Goal: Find specific page/section: Find specific page/section

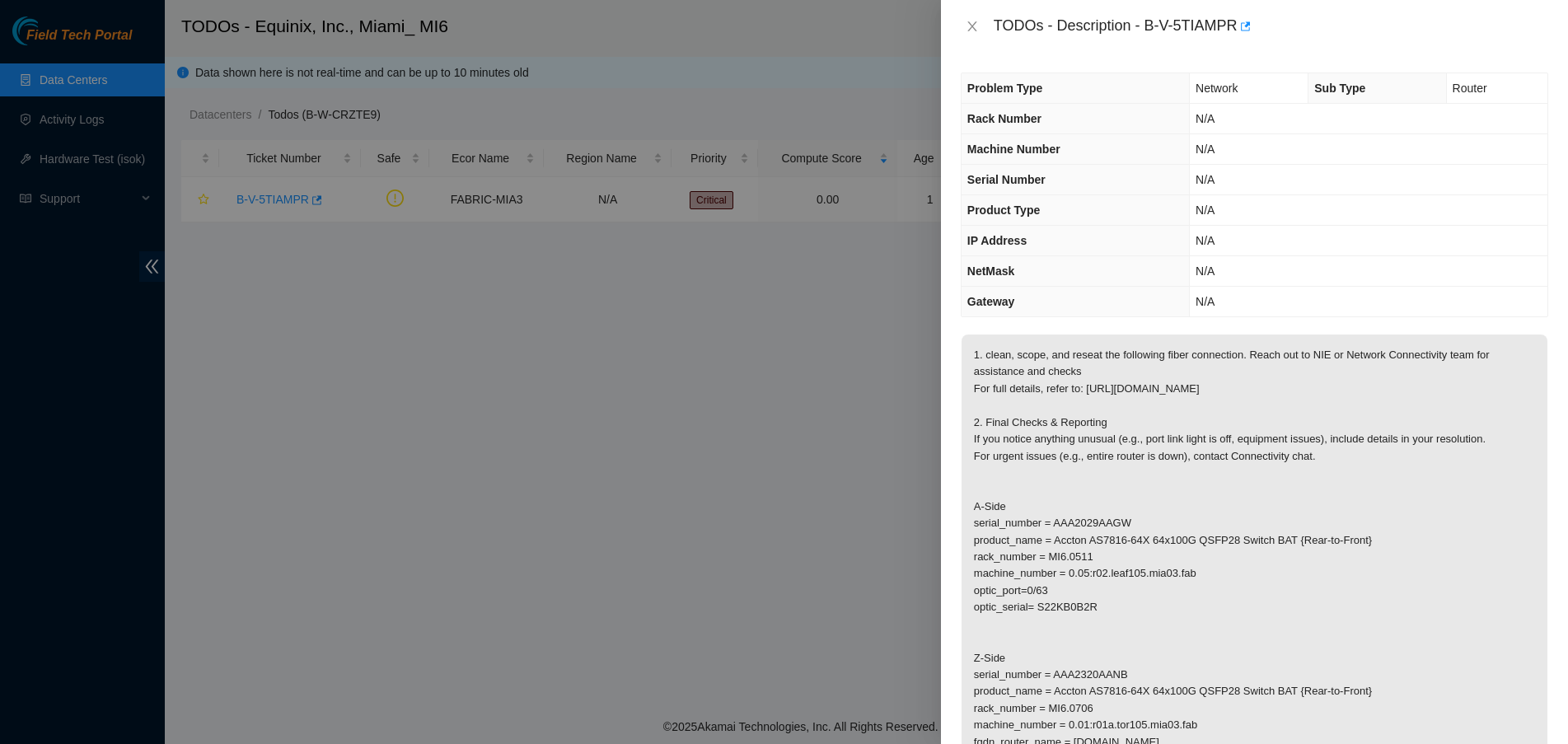
scroll to position [309, 0]
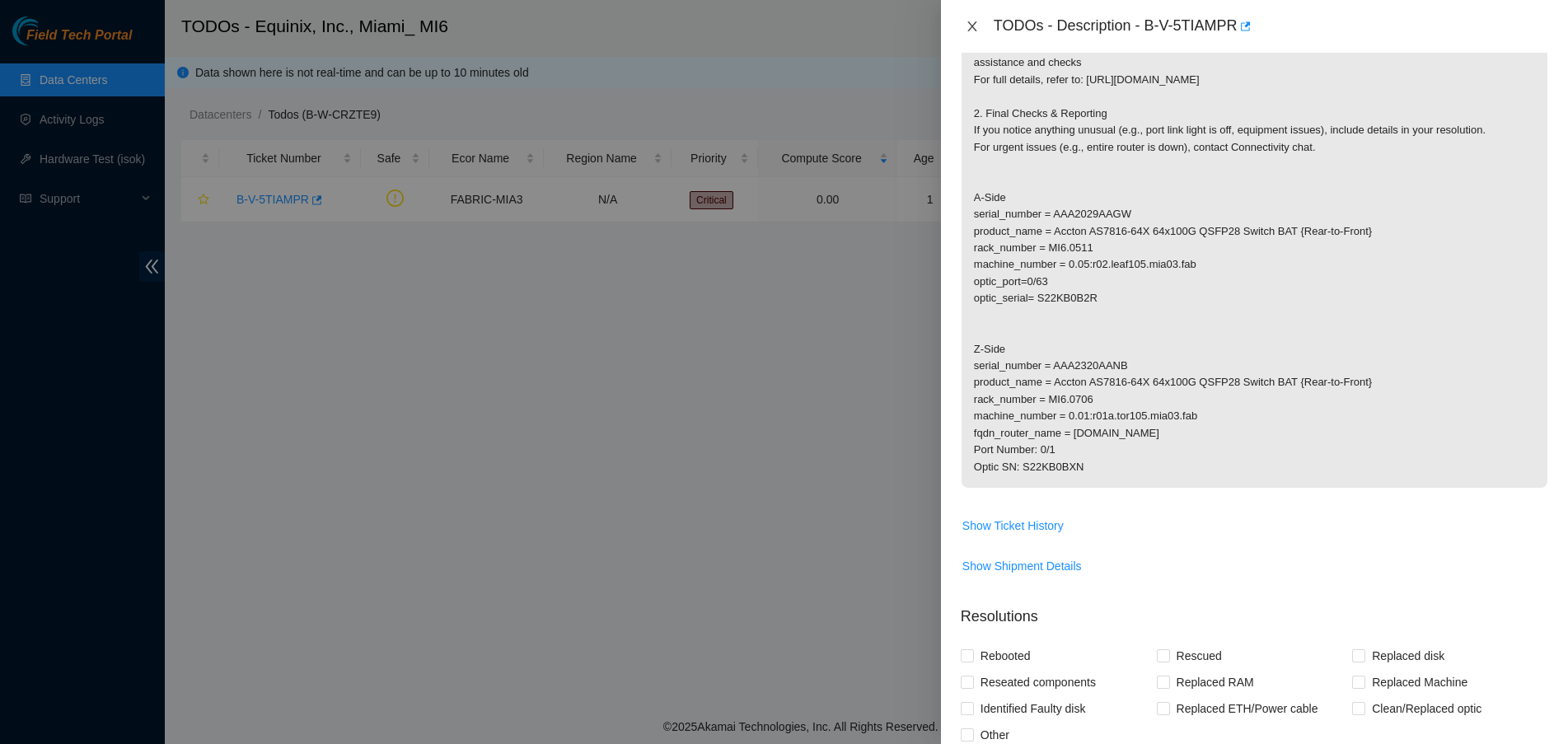
click at [973, 19] on button "Close" at bounding box center [972, 27] width 23 height 16
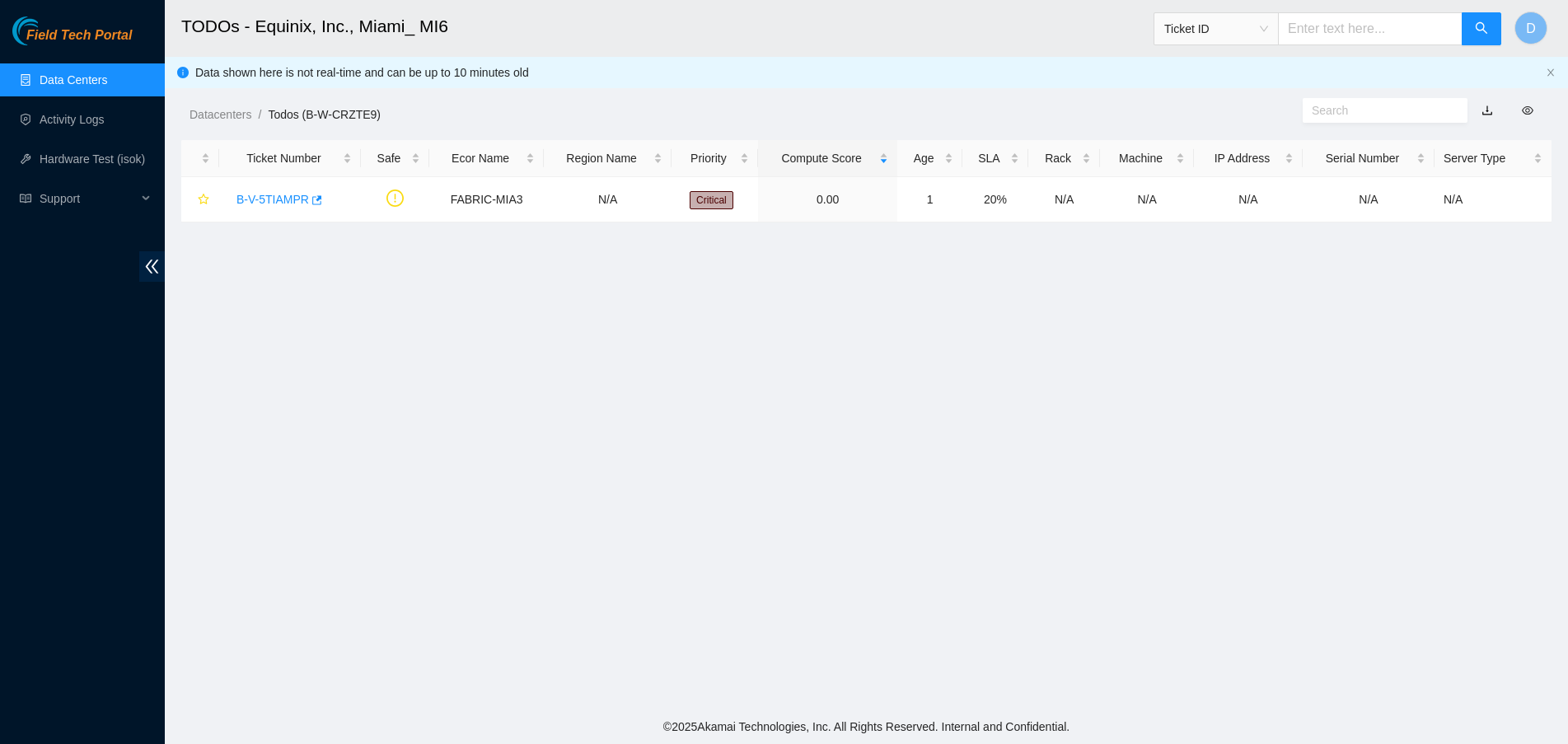
scroll to position [178, 0]
click at [96, 62] on ul "Data Centers Activity Logs Hardware Test (isok) Support" at bounding box center [82, 139] width 164 height 159
click at [88, 74] on link "Data Centers" at bounding box center [74, 80] width 68 height 13
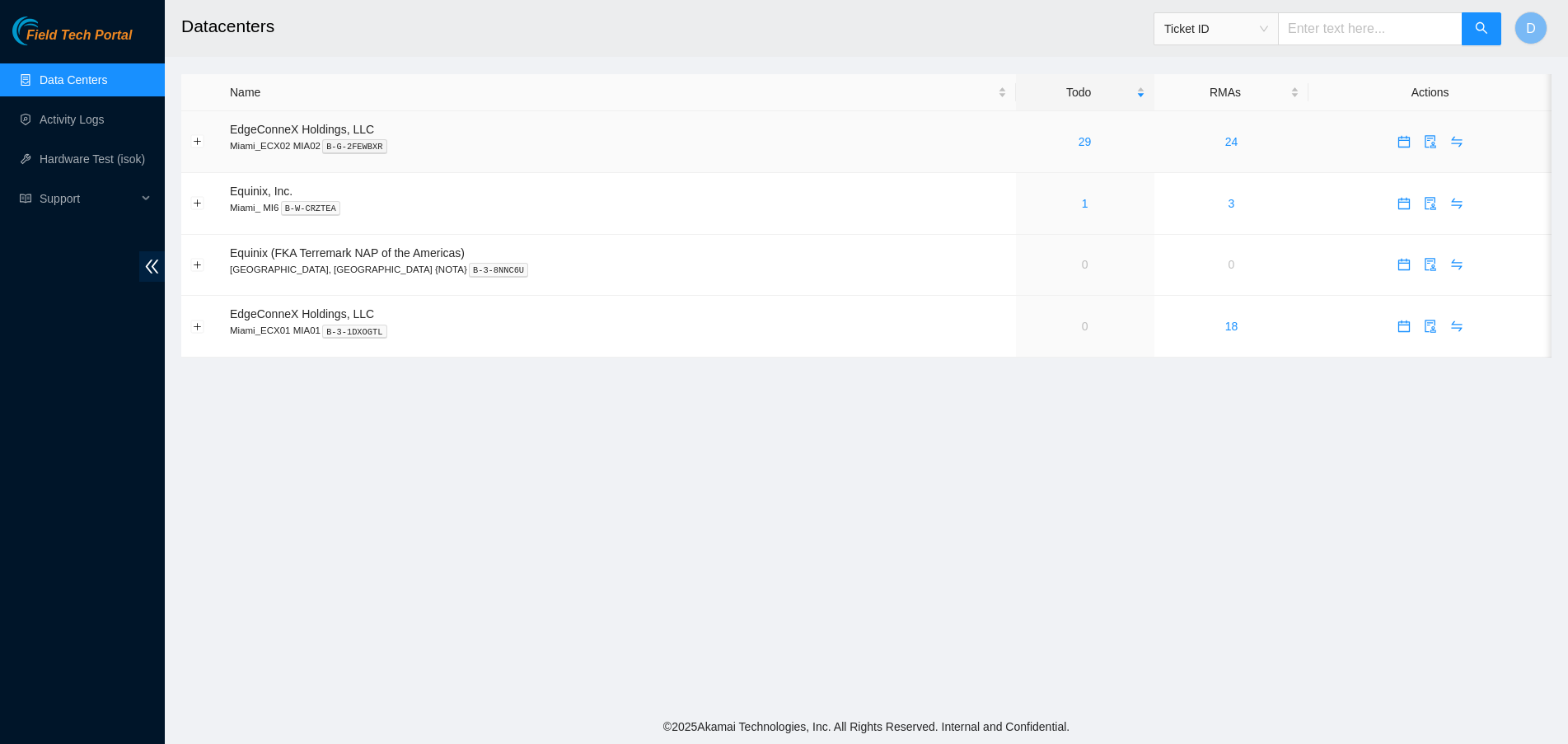
click at [1032, 156] on td "29" at bounding box center [1085, 143] width 139 height 62
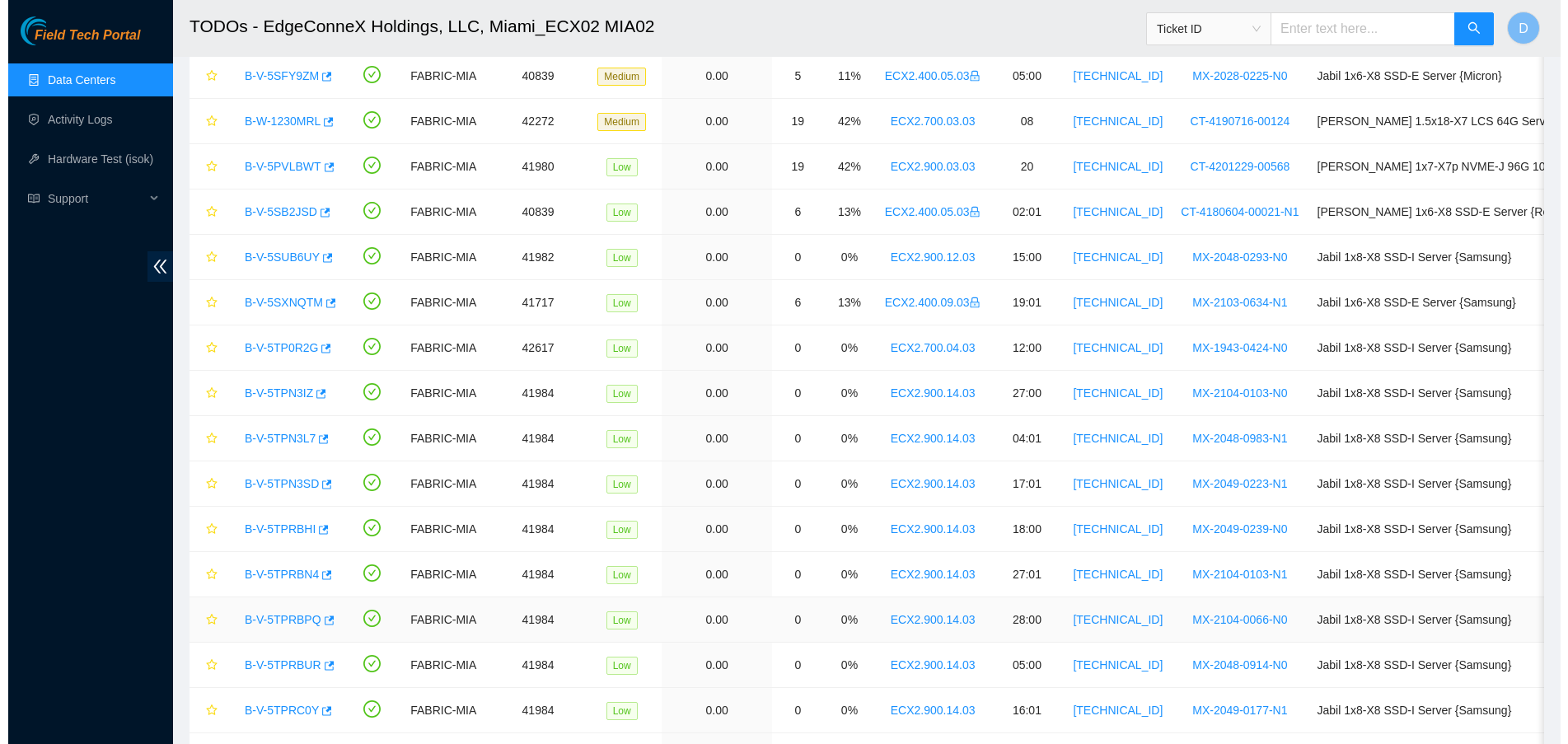
scroll to position [196, 0]
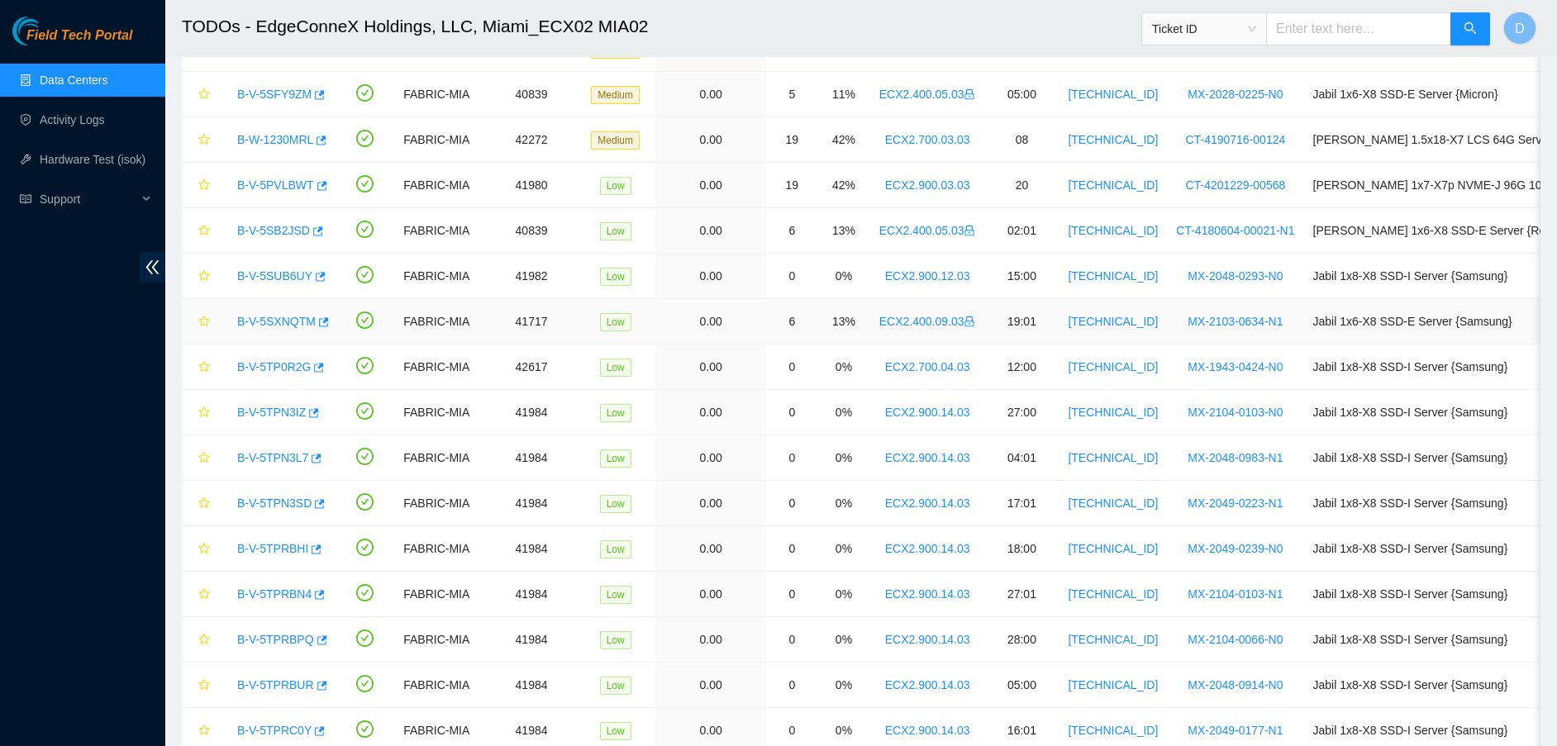
click at [301, 329] on div "B-V-5SXNQTM" at bounding box center [279, 321] width 100 height 26
click at [299, 326] on link "B-V-5SXNQTM" at bounding box center [276, 321] width 79 height 13
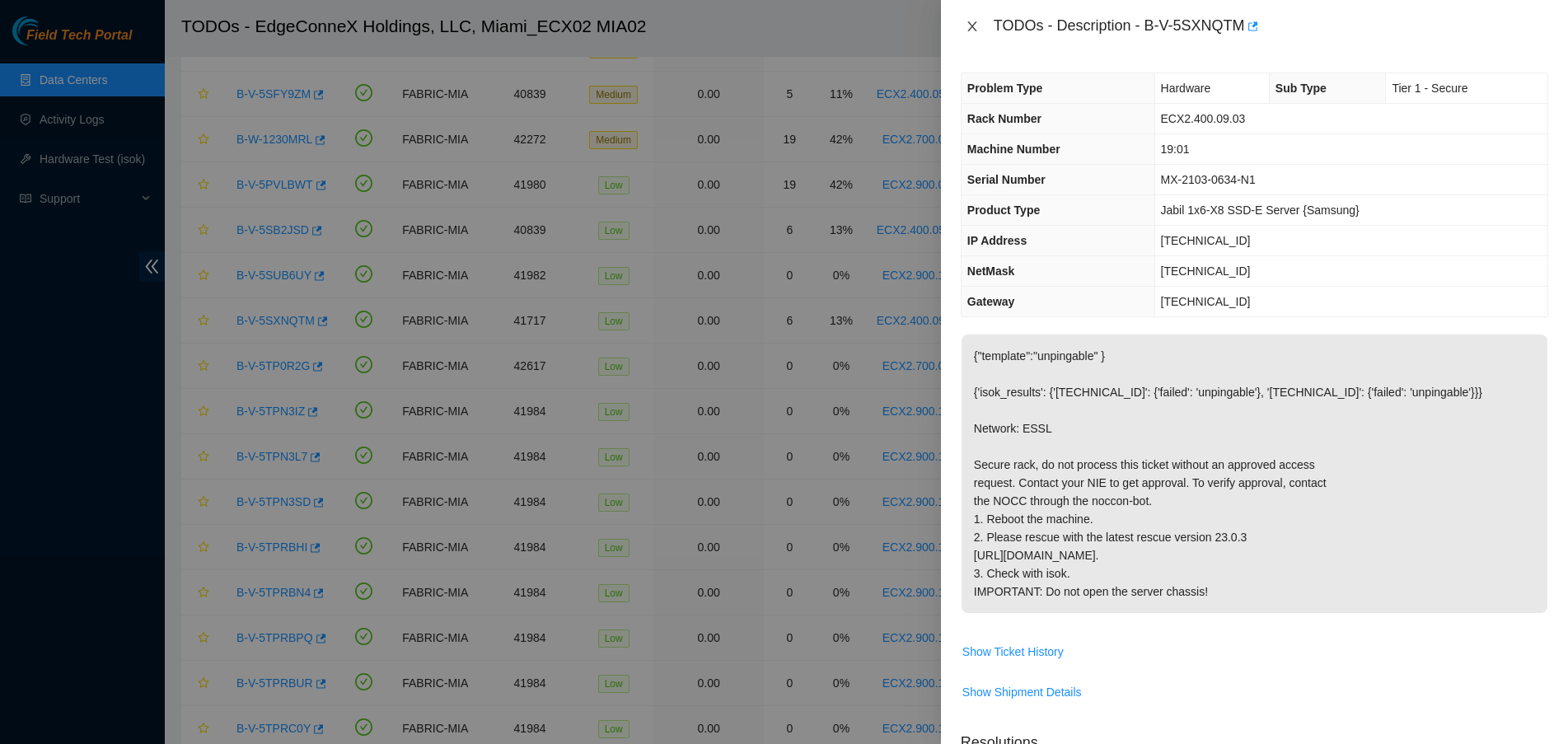
click at [974, 21] on icon "close" at bounding box center [972, 26] width 13 height 13
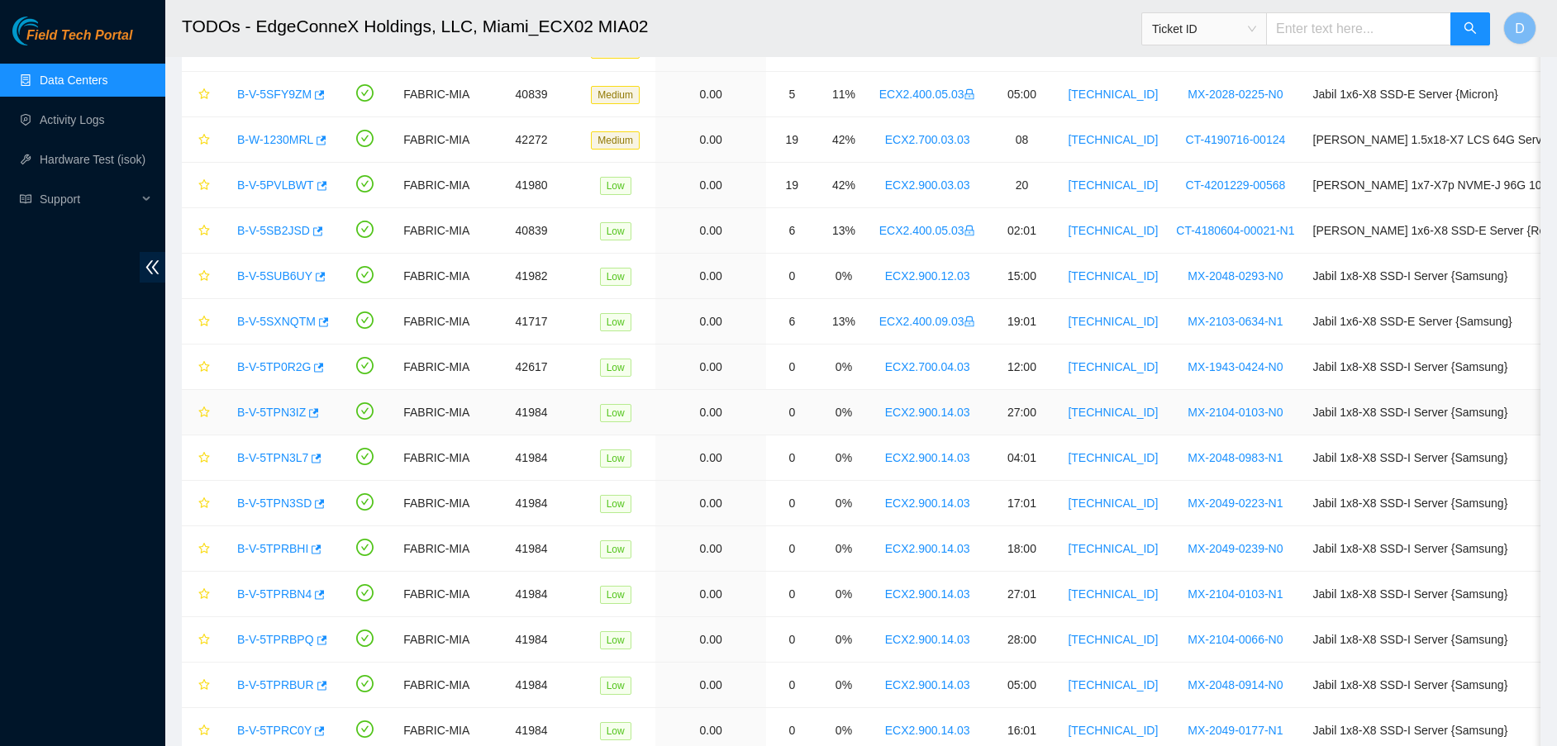
click at [267, 412] on link "B-V-5TPN3IZ" at bounding box center [271, 412] width 69 height 13
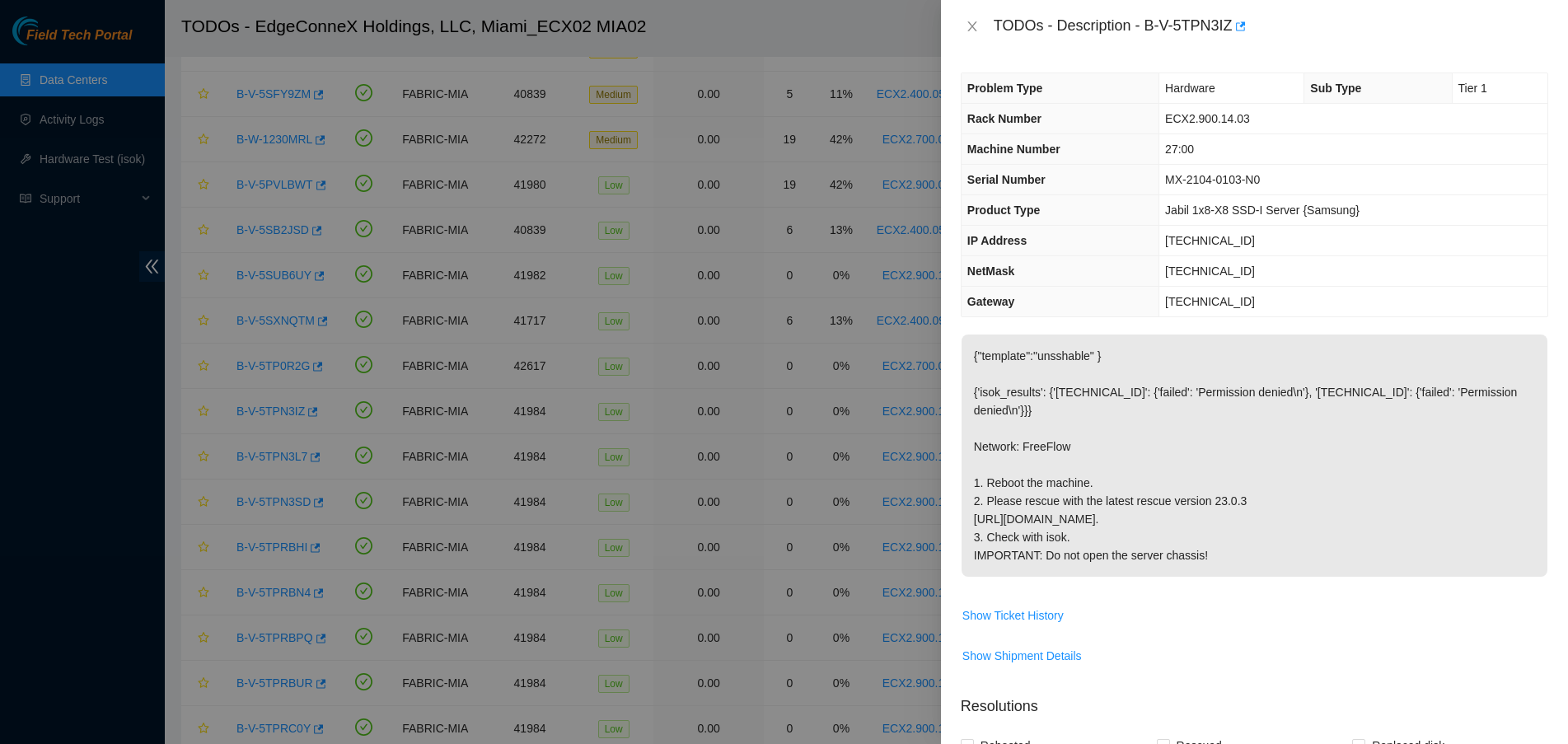
click at [1229, 109] on td "ECX2.900.14.03" at bounding box center [1353, 119] width 388 height 31
click at [1229, 118] on span "ECX2.900.14.03" at bounding box center [1207, 118] width 85 height 13
click at [969, 29] on icon "close" at bounding box center [972, 26] width 13 height 13
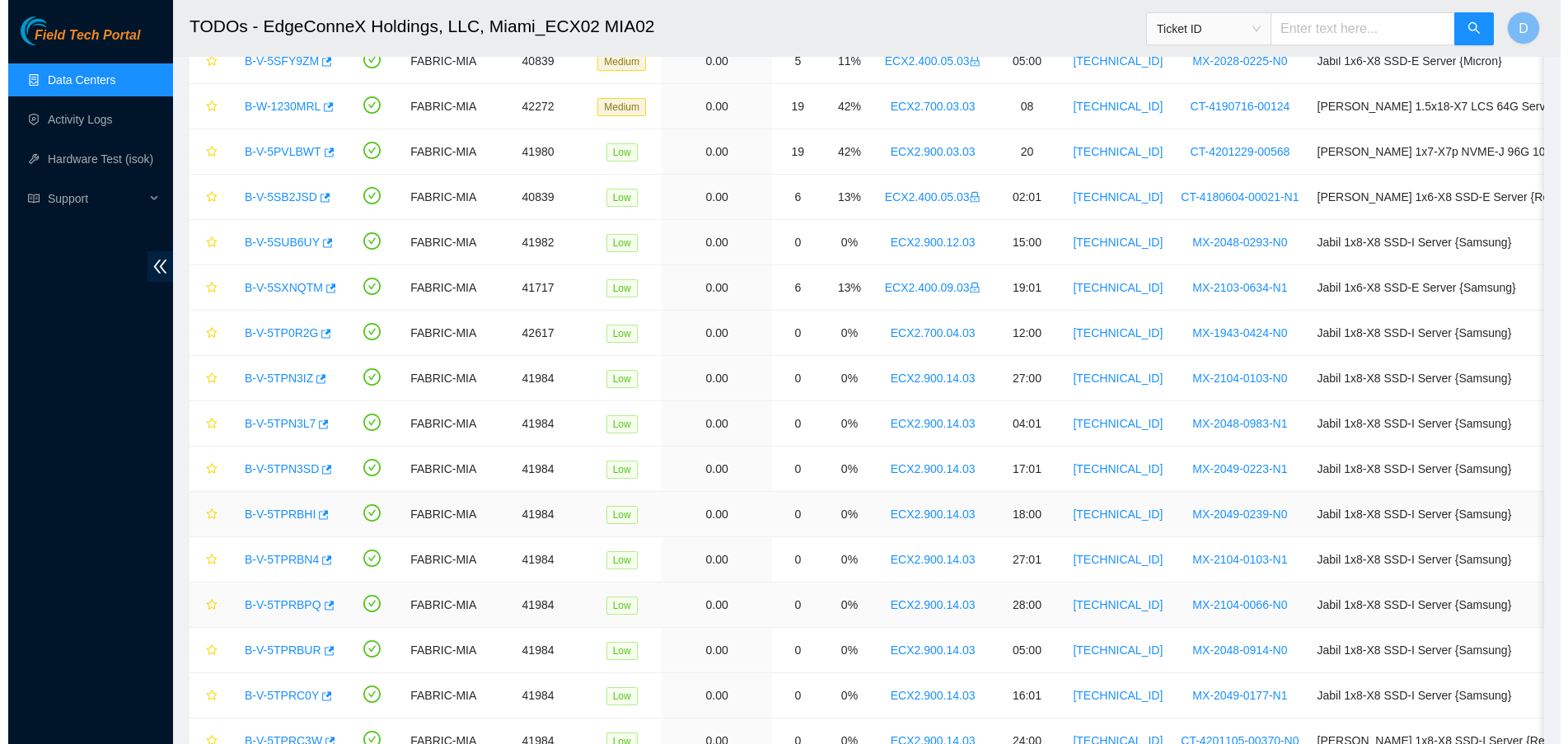
scroll to position [402, 0]
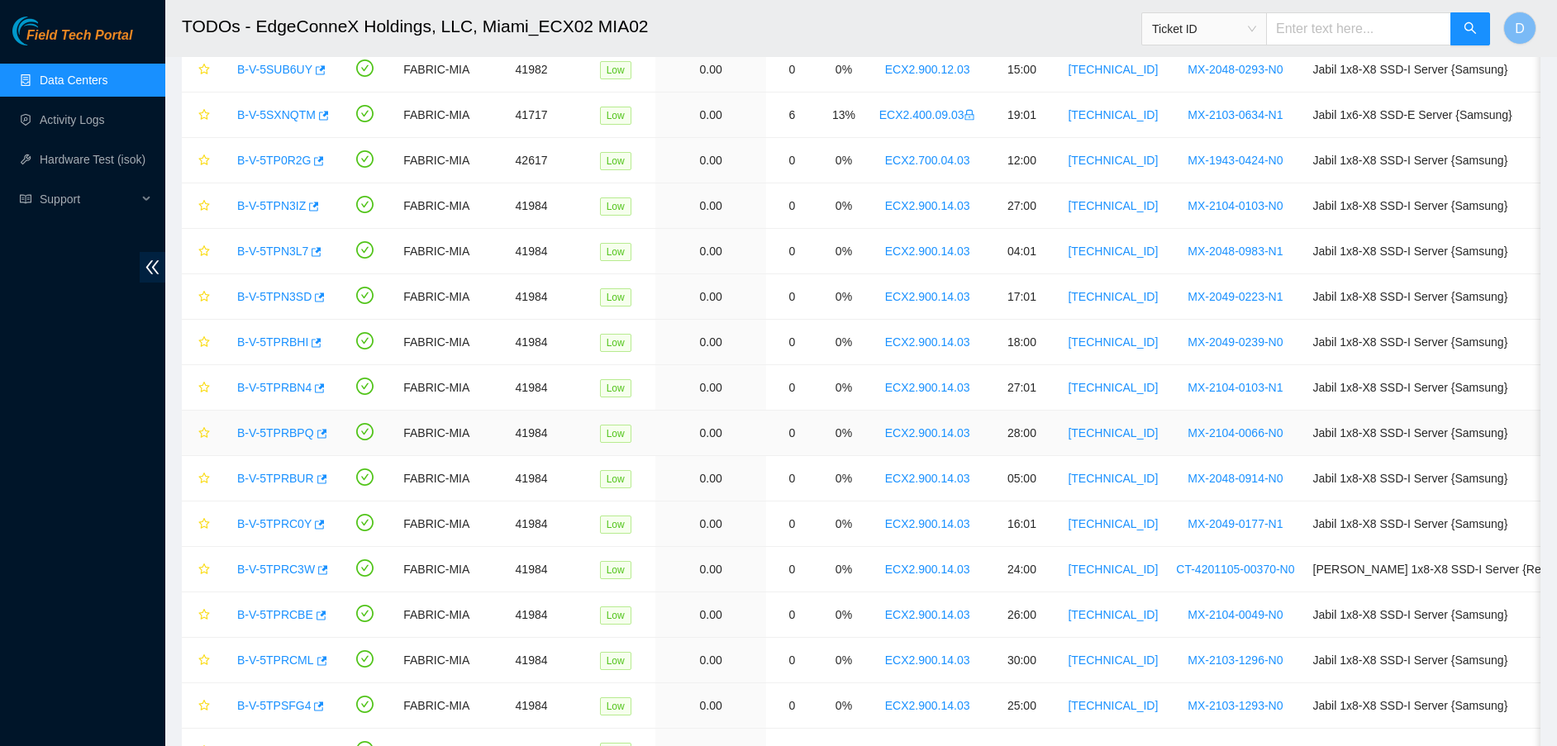
click at [941, 438] on link "ECX2.900.14.03" at bounding box center [927, 432] width 85 height 13
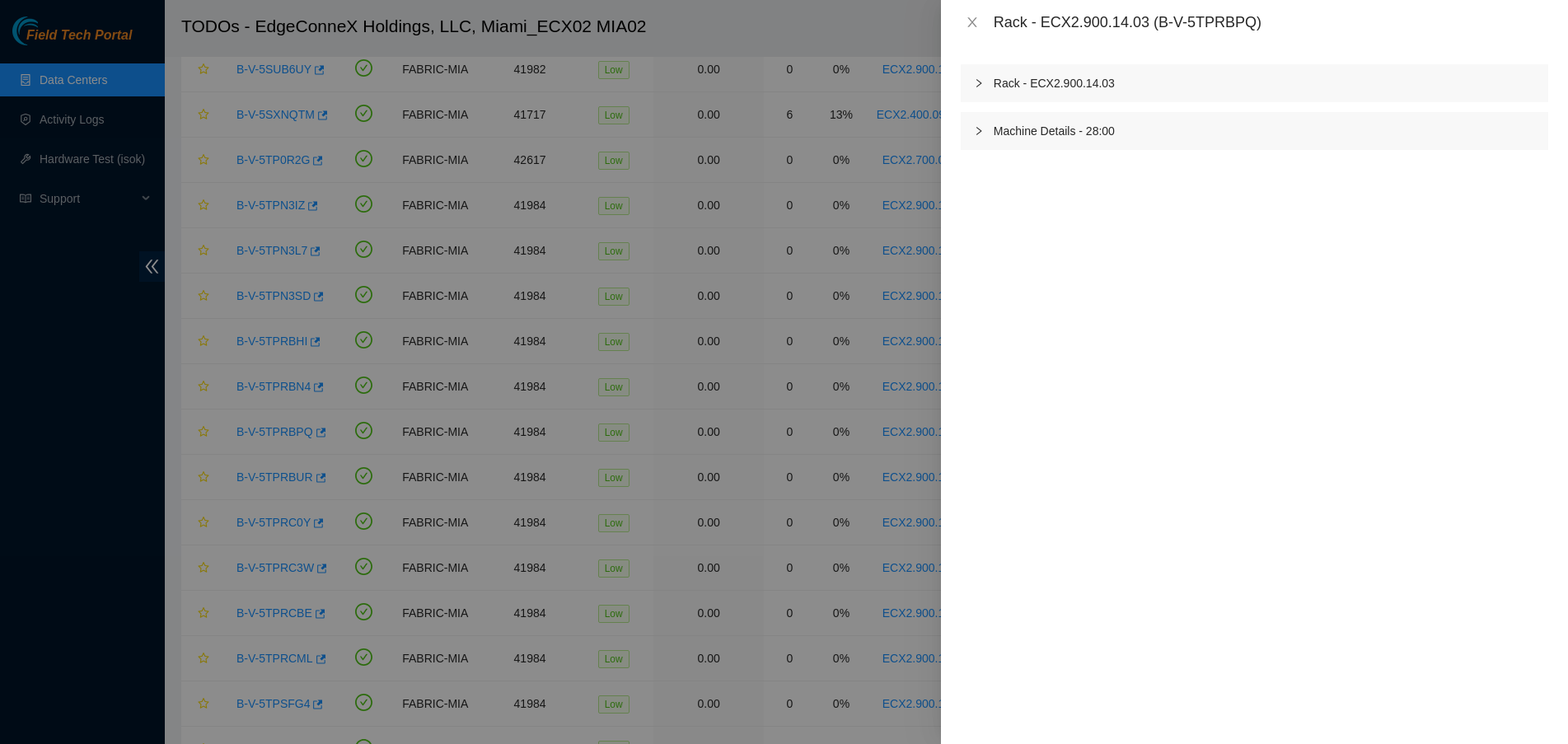
click at [997, 83] on div "Rack - ECX2.900.14.03" at bounding box center [1254, 83] width 587 height 38
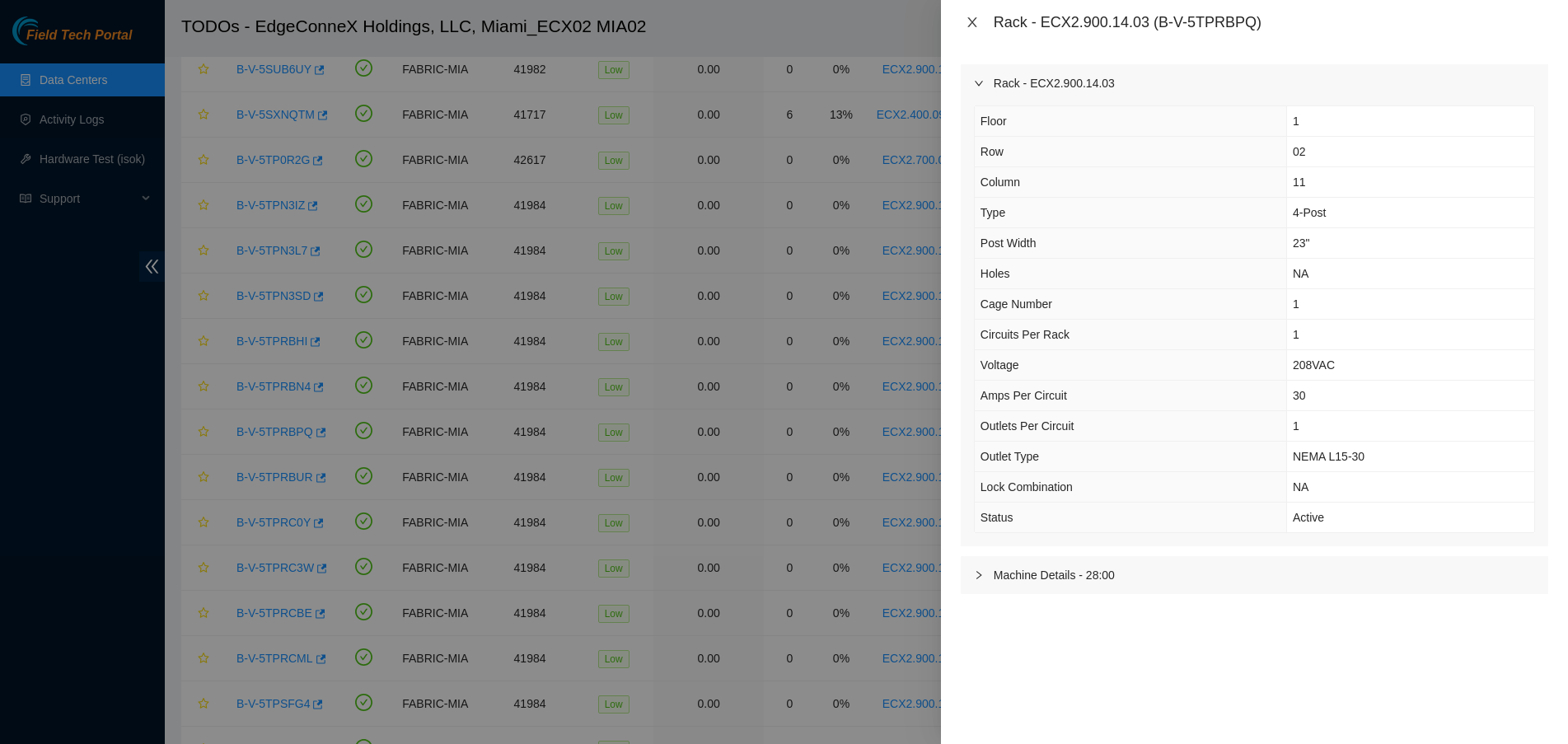
click at [978, 28] on icon "close" at bounding box center [972, 22] width 13 height 13
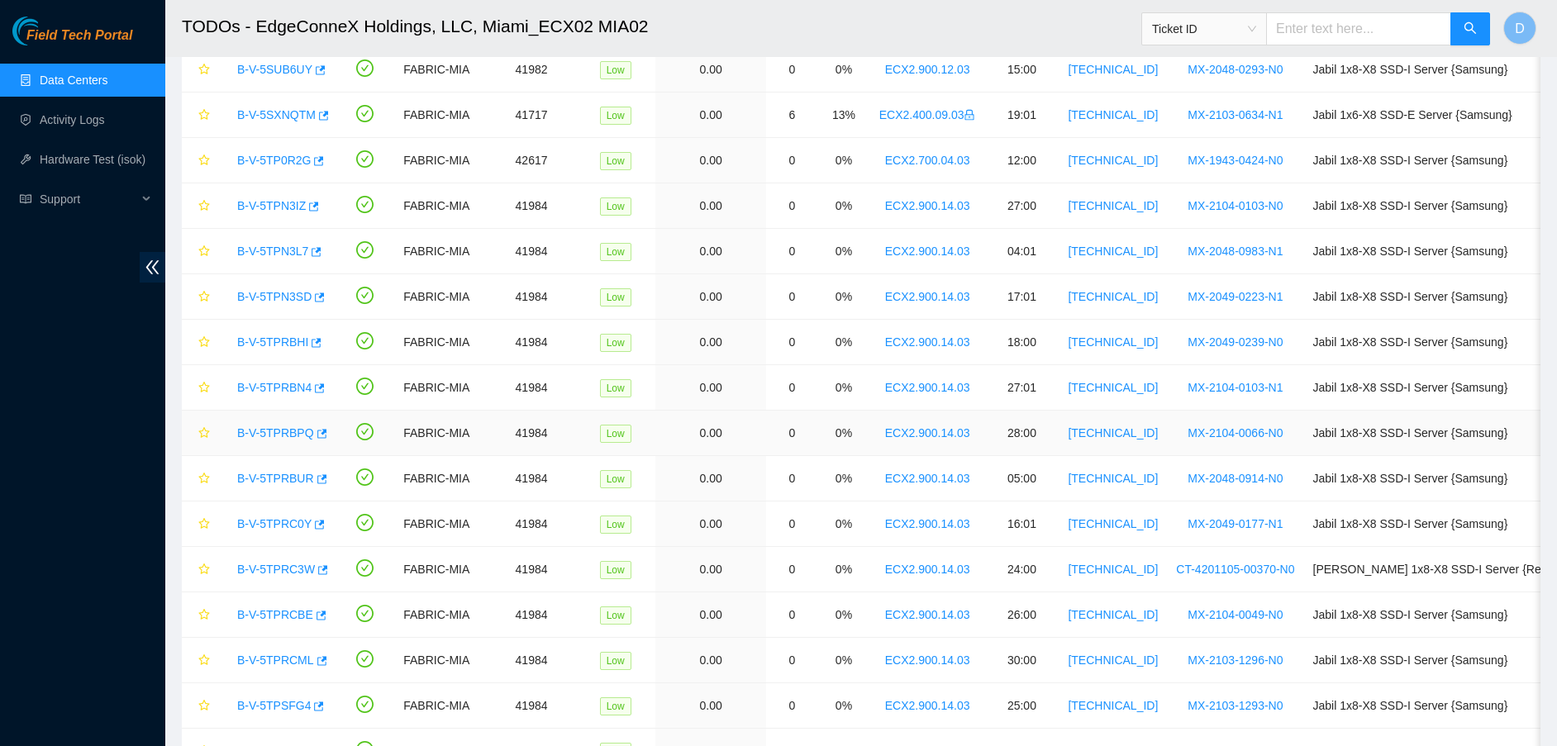
click at [254, 422] on div "B-V-5TPRBPQ" at bounding box center [279, 433] width 100 height 26
click at [261, 427] on link "B-V-5TPRBPQ" at bounding box center [275, 432] width 77 height 13
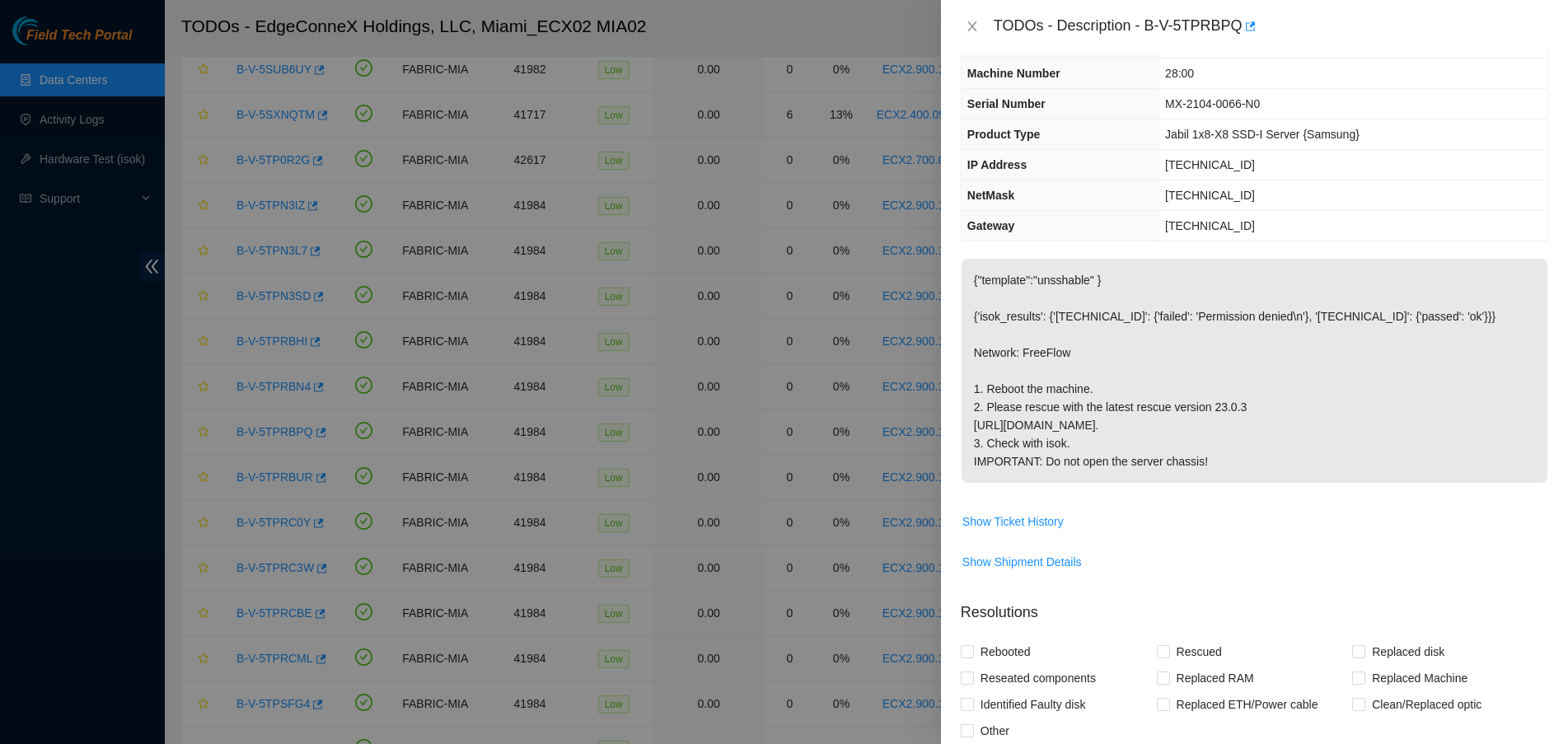
scroll to position [0, 0]
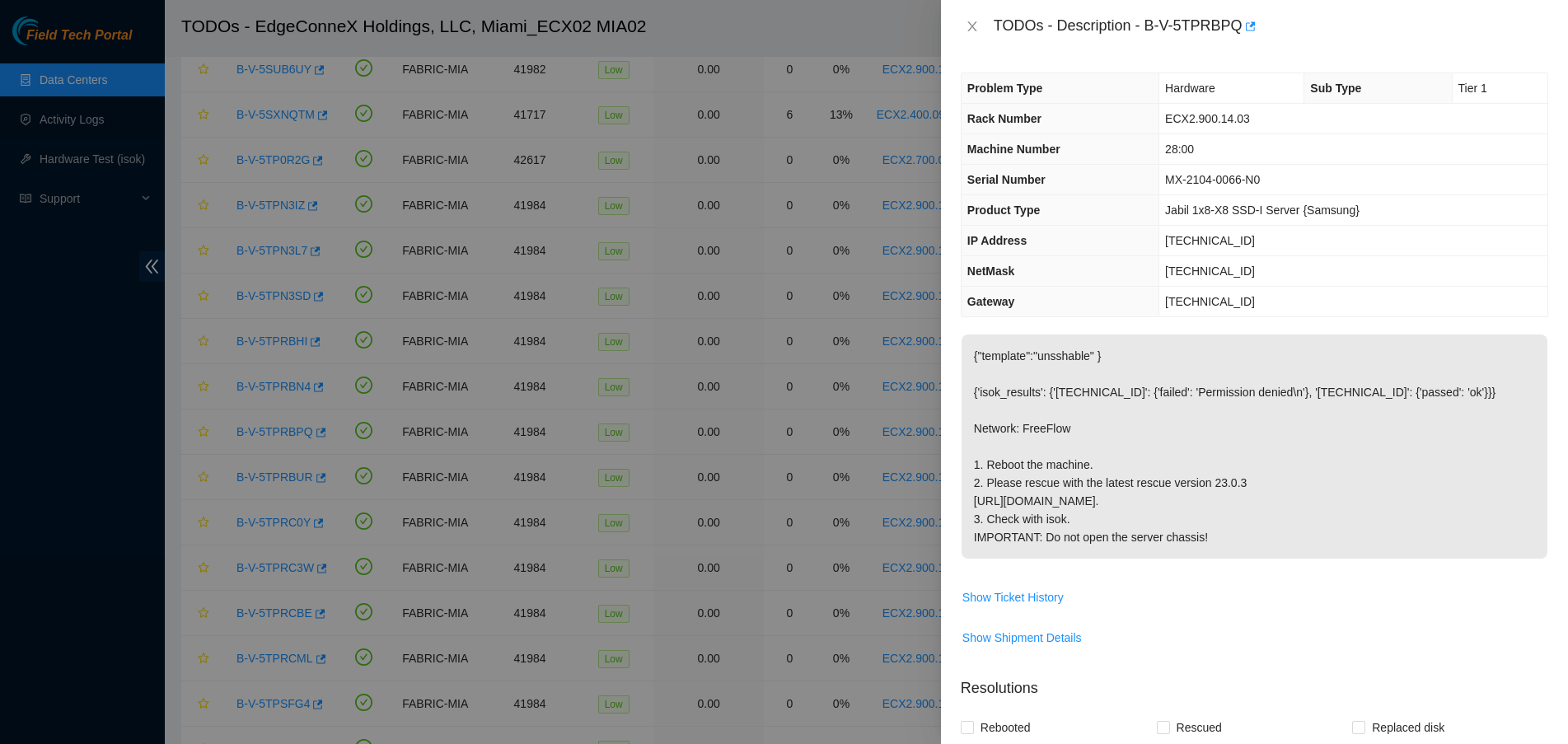
click at [1218, 118] on span "ECX2.900.14.03" at bounding box center [1207, 118] width 85 height 13
click at [1218, 121] on span "ECX2.900.14.03" at bounding box center [1207, 118] width 85 height 13
click at [1221, 117] on span "ECX2.900.14.03" at bounding box center [1207, 118] width 85 height 13
click at [1212, 160] on td "28:00" at bounding box center [1353, 150] width 388 height 31
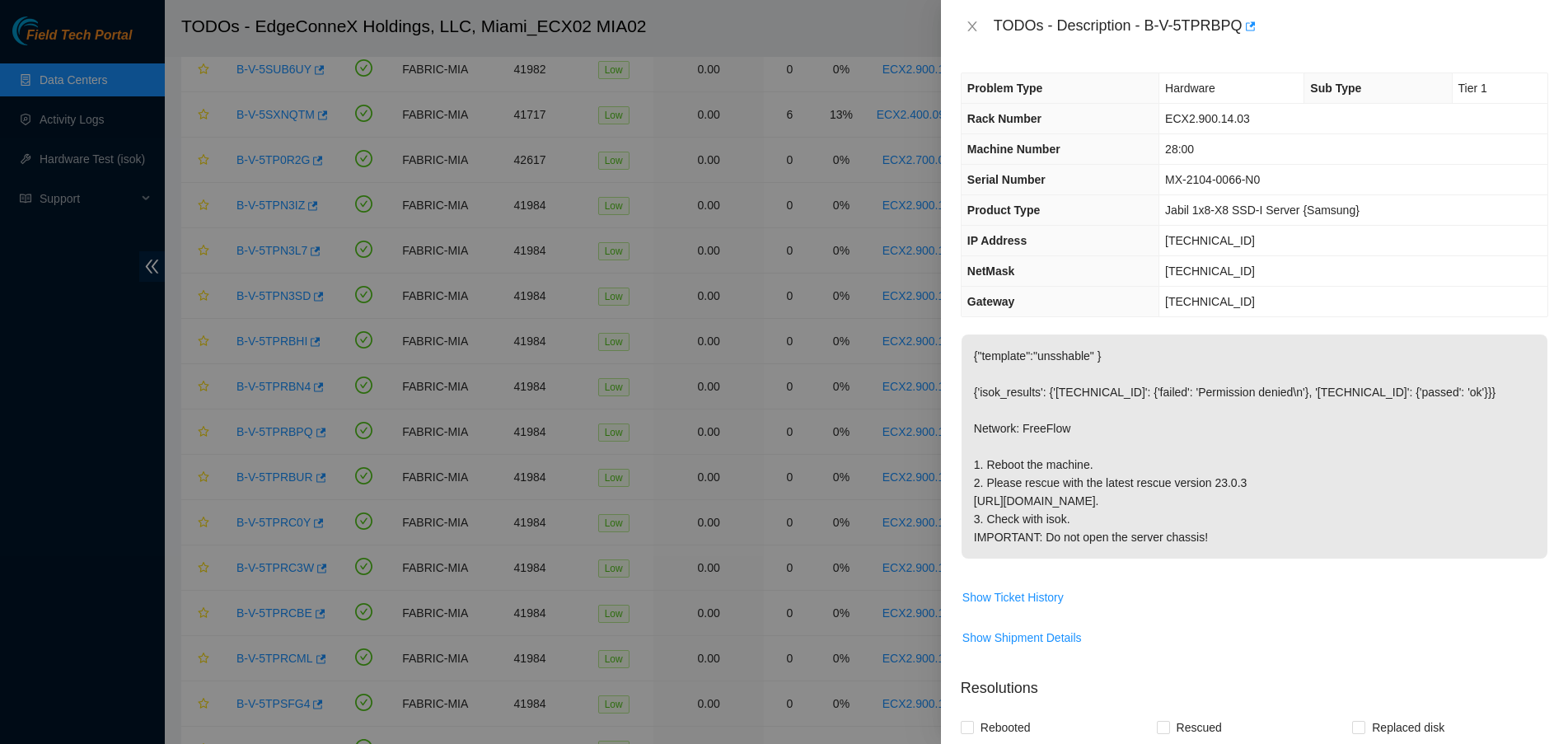
drag, startPoint x: 1211, startPoint y: 160, endPoint x: 1213, endPoint y: 143, distance: 17.1
click at [1213, 160] on td "28:00" at bounding box center [1353, 150] width 388 height 31
click at [1213, 143] on td "28:00" at bounding box center [1353, 150] width 388 height 31
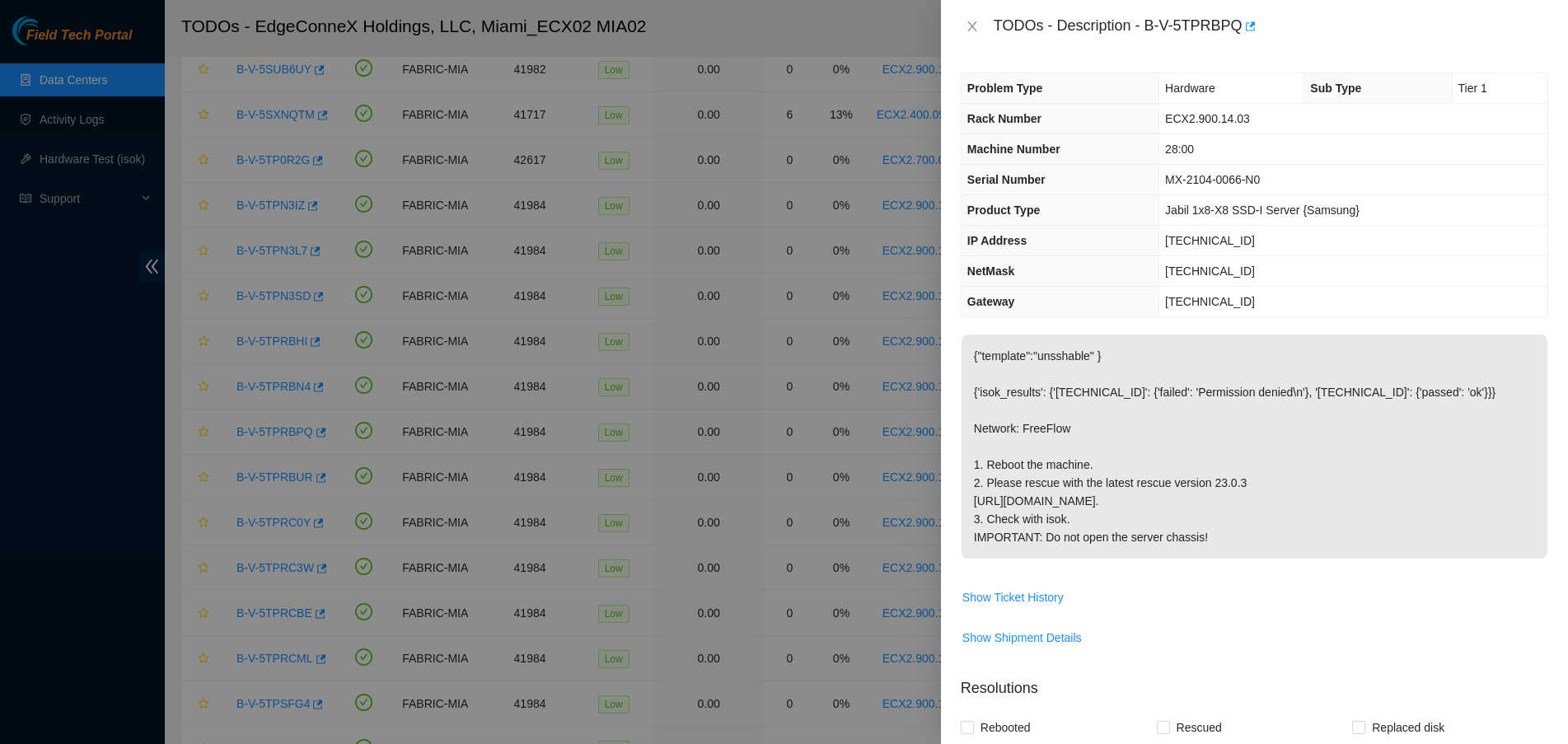
click at [1213, 143] on td "28:00" at bounding box center [1353, 150] width 388 height 31
click at [1223, 112] on span "ECX2.900.14.03" at bounding box center [1207, 118] width 85 height 13
click at [1223, 106] on td "ECX2.900.14.03" at bounding box center [1353, 119] width 388 height 31
click at [968, 25] on icon "close" at bounding box center [972, 26] width 13 height 13
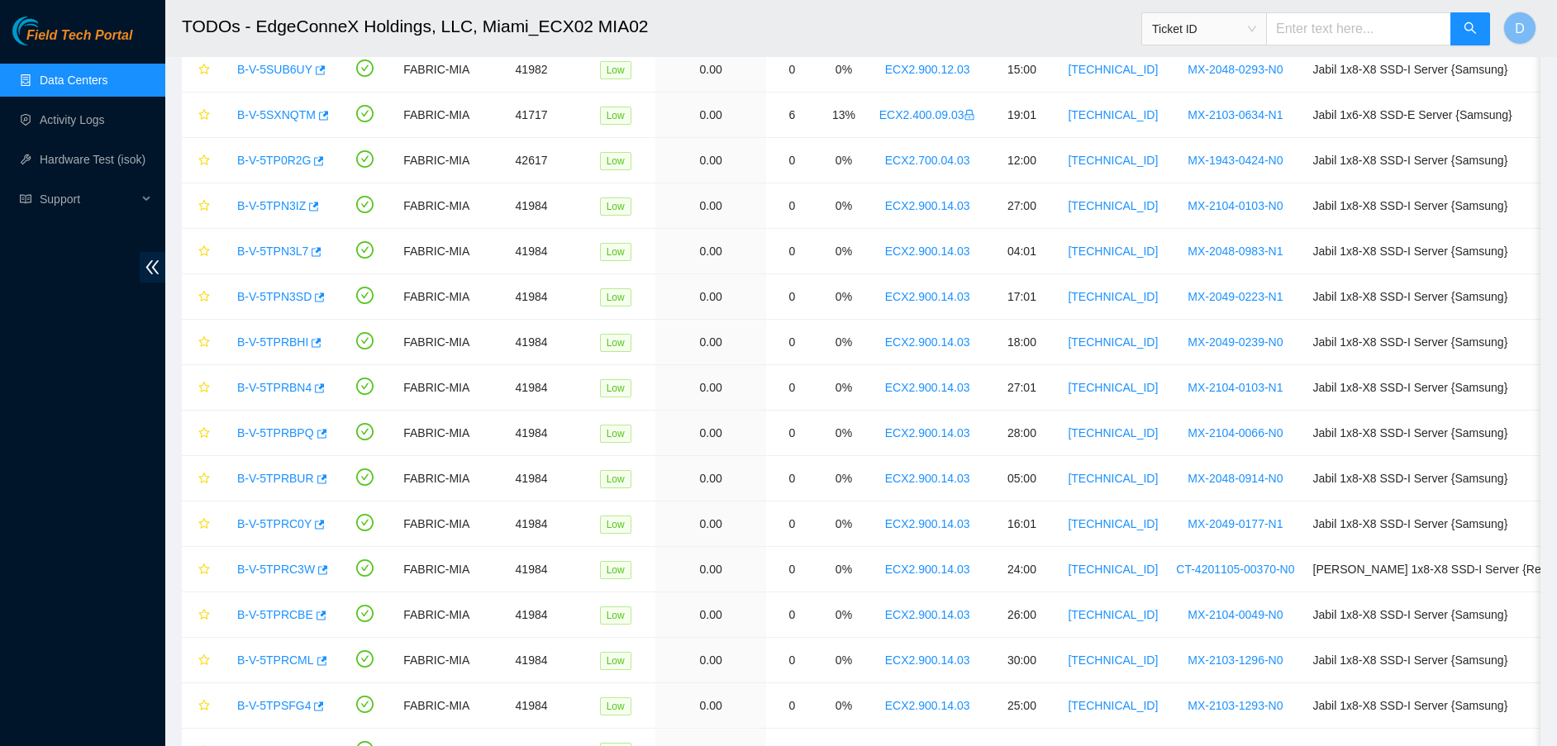
click at [65, 87] on link "Data Centers" at bounding box center [74, 80] width 68 height 13
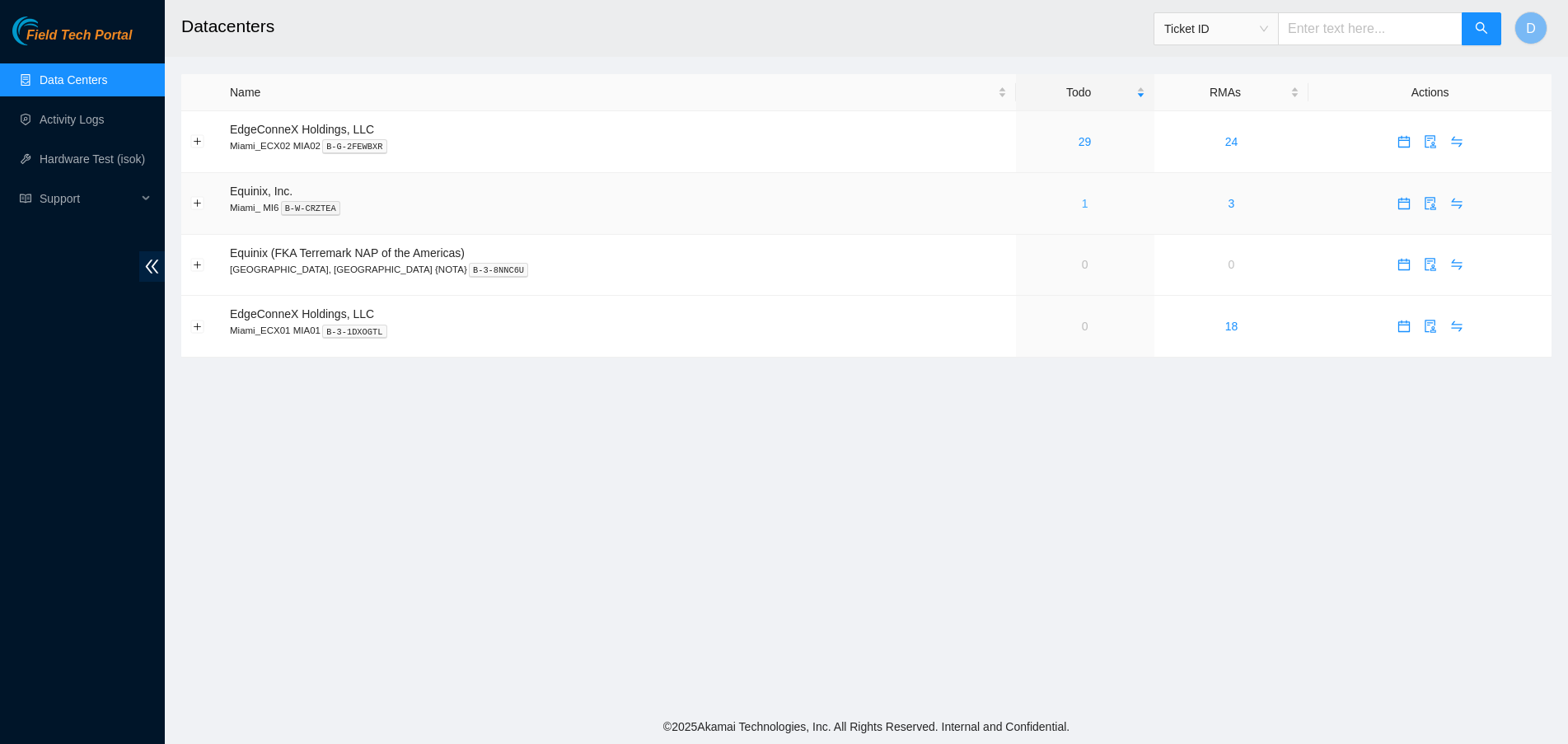
click at [1082, 201] on link "1" at bounding box center [1085, 203] width 7 height 13
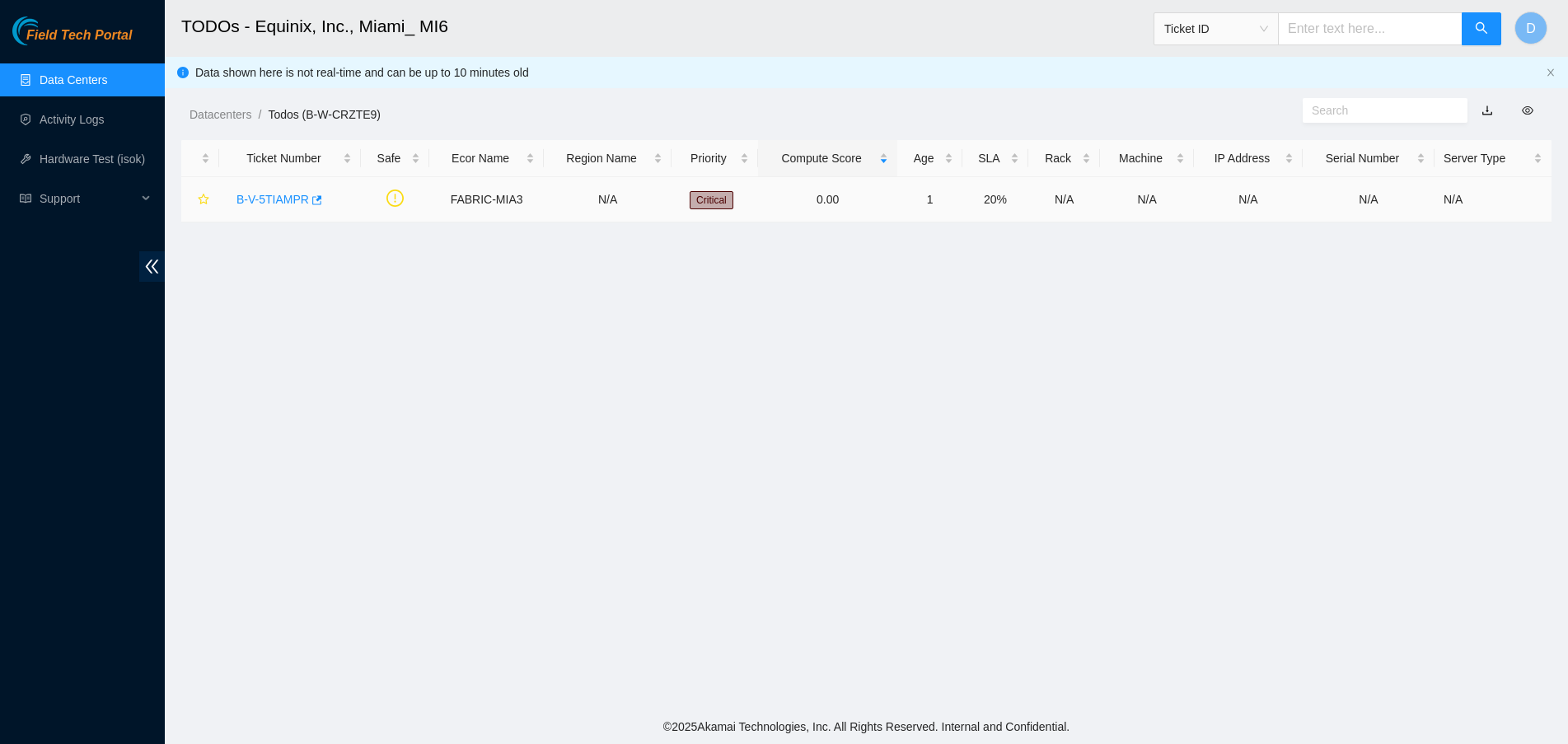
click at [260, 201] on link "B-V-5TIAMPR" at bounding box center [272, 198] width 73 height 13
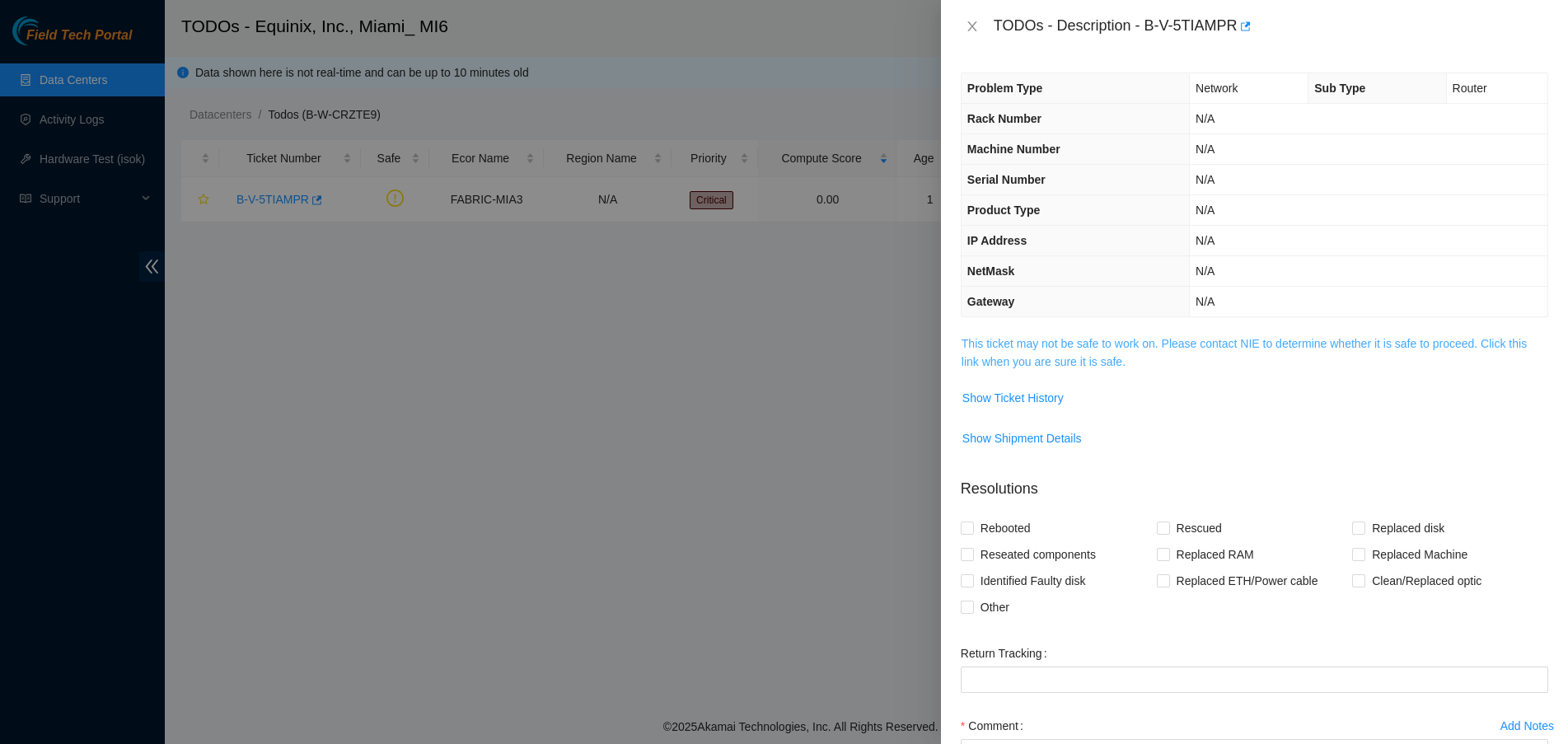
click at [1038, 356] on link "This ticket may not be safe to work on. Please contact NIE to determine whether…" at bounding box center [1244, 352] width 565 height 31
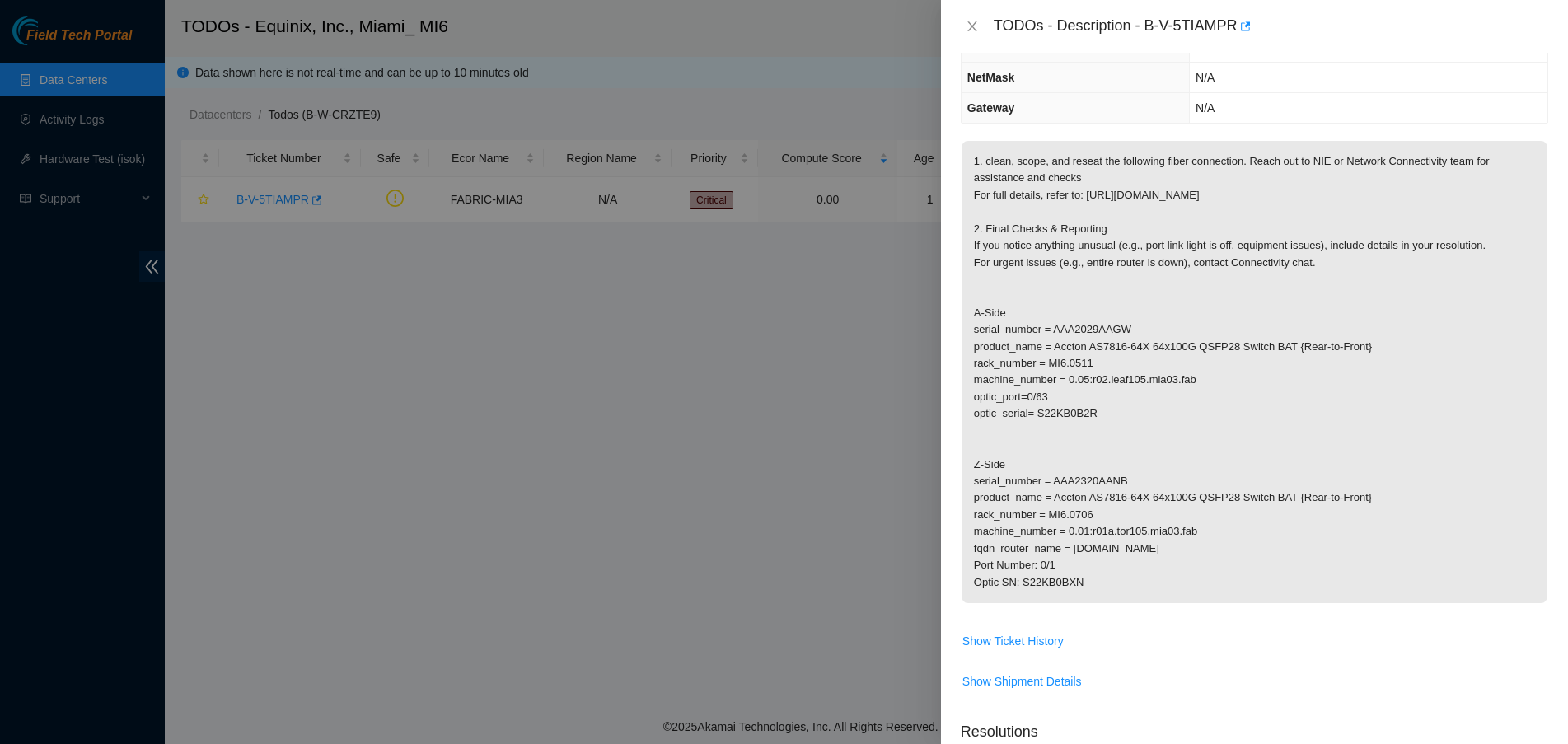
scroll to position [103, 0]
